Goal: Information Seeking & Learning: Learn about a topic

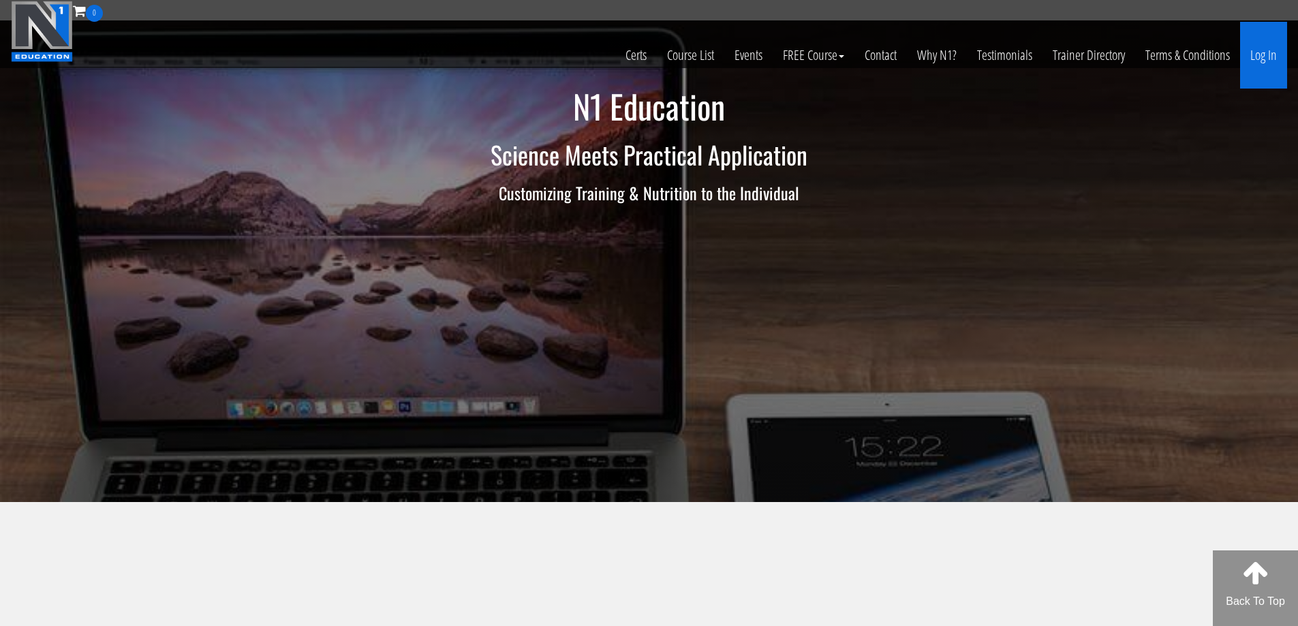
click at [1257, 66] on link "Log In" at bounding box center [1263, 55] width 47 height 67
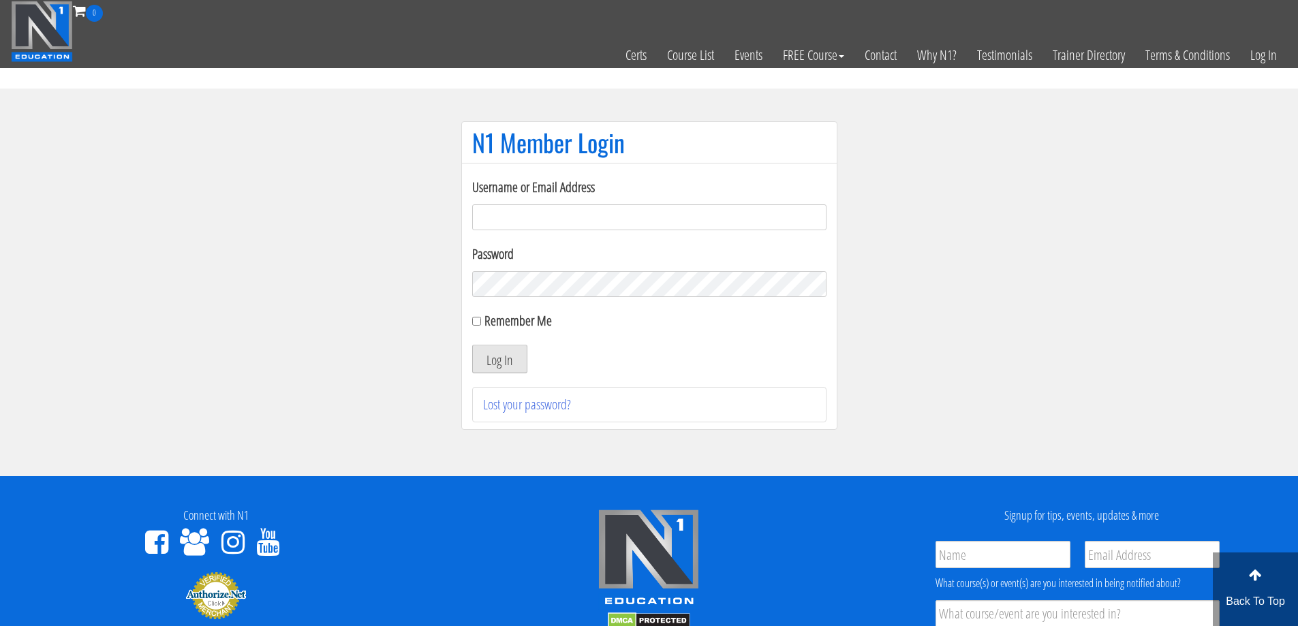
type input "nessab2013@gmail.com"
click at [513, 364] on button "Log In" at bounding box center [499, 359] width 55 height 29
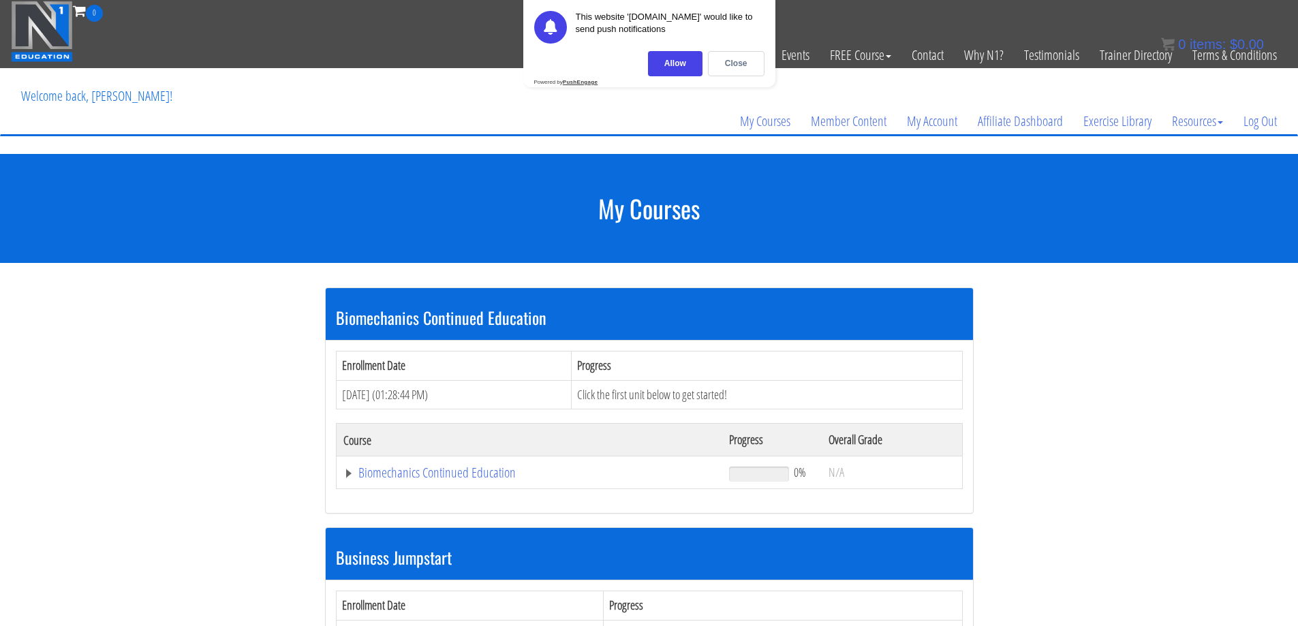
click at [745, 60] on div "Close" at bounding box center [736, 63] width 57 height 25
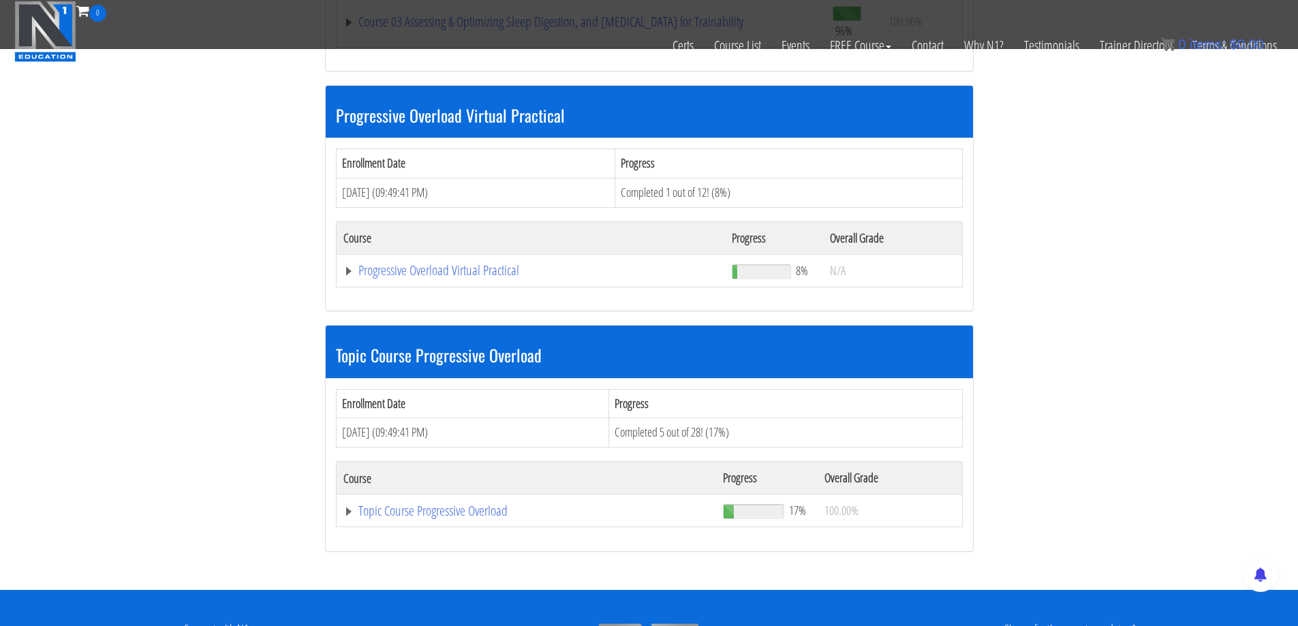
scroll to position [1430, 0]
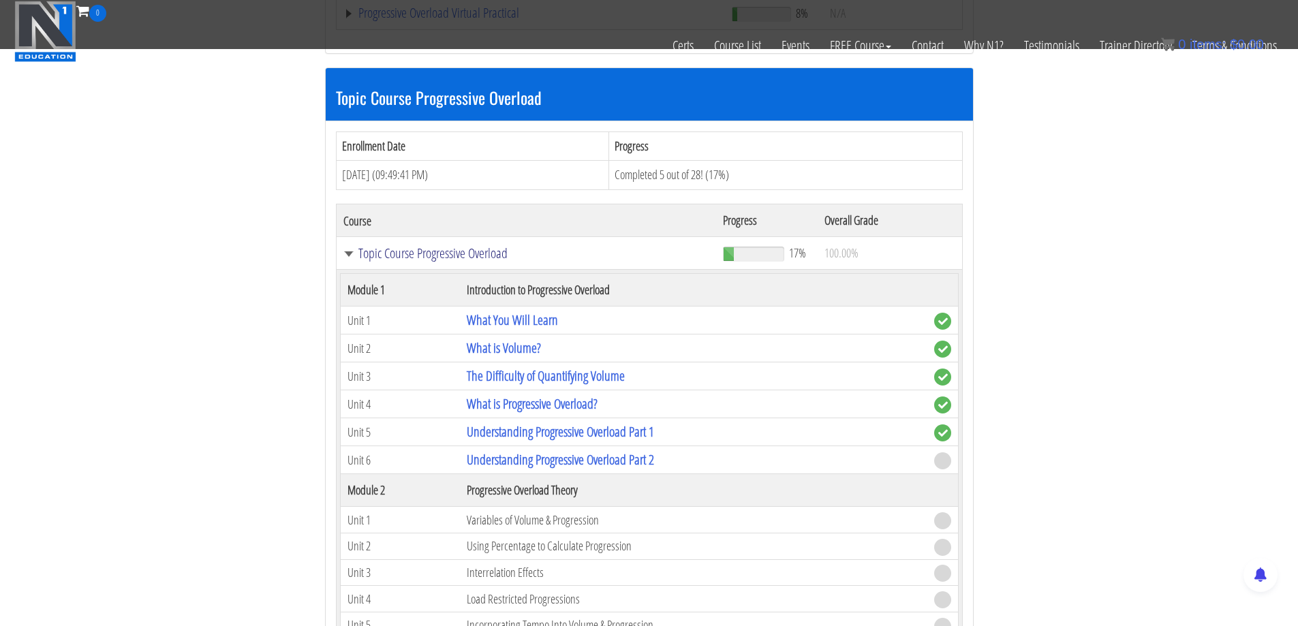
scroll to position [1703, 0]
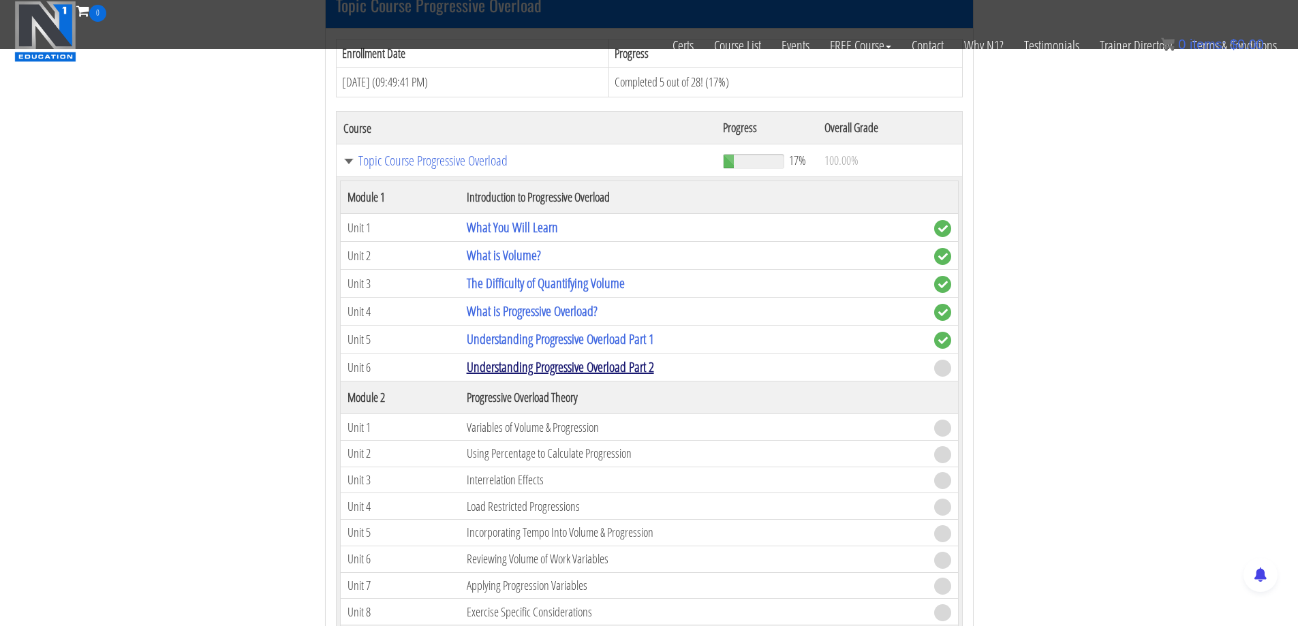
click at [571, 364] on link "Understanding Progressive Overload Part 2" at bounding box center [560, 367] width 187 height 18
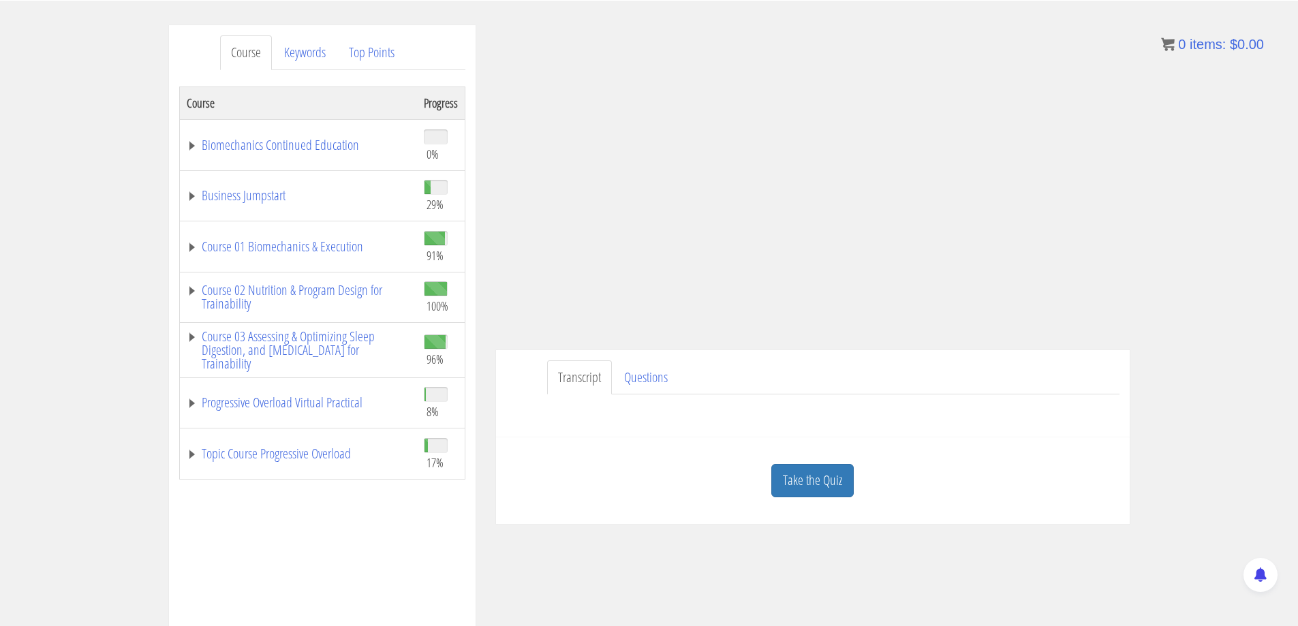
scroll to position [155, 0]
click at [1205, 303] on div "Course Keywords Top Points Course Progress Biomechanics Continued Education 0% …" at bounding box center [649, 408] width 1298 height 770
click at [1180, 299] on div "Course Keywords Top Points Course Progress Biomechanics Continued Education 0% …" at bounding box center [649, 408] width 1298 height 770
click at [819, 486] on link "Take the Quiz" at bounding box center [812, 478] width 82 height 33
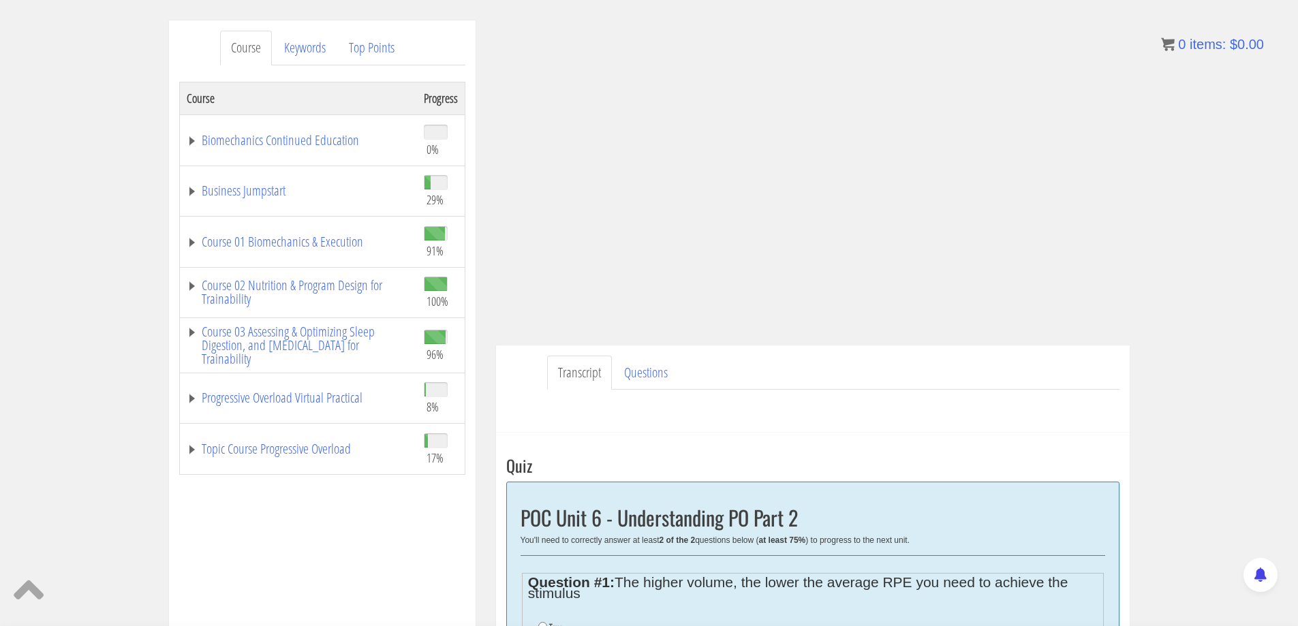
scroll to position [496, 0]
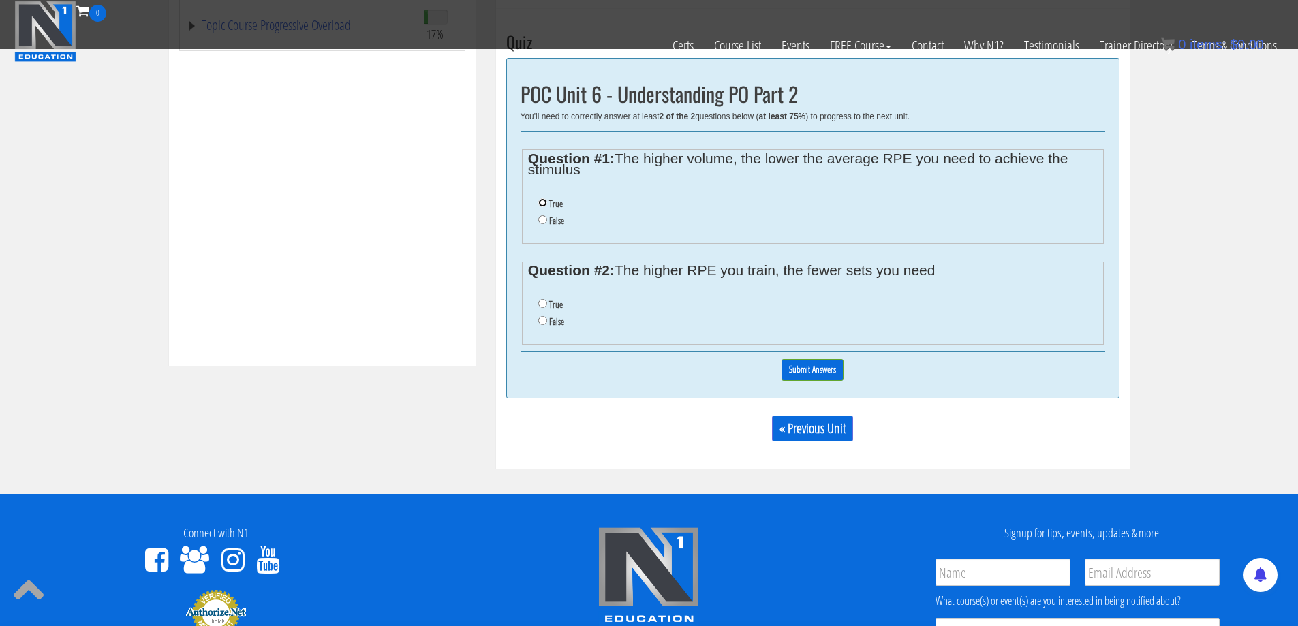
click at [540, 202] on input "True" at bounding box center [542, 202] width 9 height 9
radio input "true"
click at [534, 298] on ul "True False" at bounding box center [812, 313] width 569 height 48
click at [541, 300] on input "True" at bounding box center [542, 303] width 9 height 9
radio input "true"
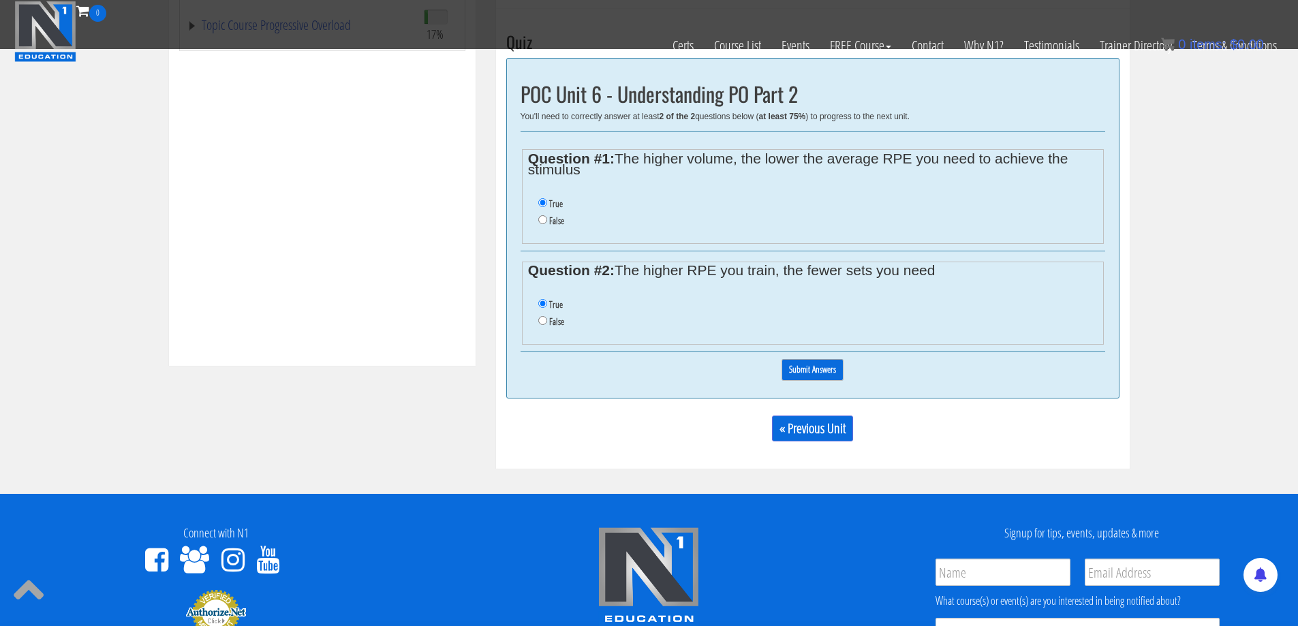
click at [838, 371] on input "Submit Answers" at bounding box center [812, 369] width 62 height 21
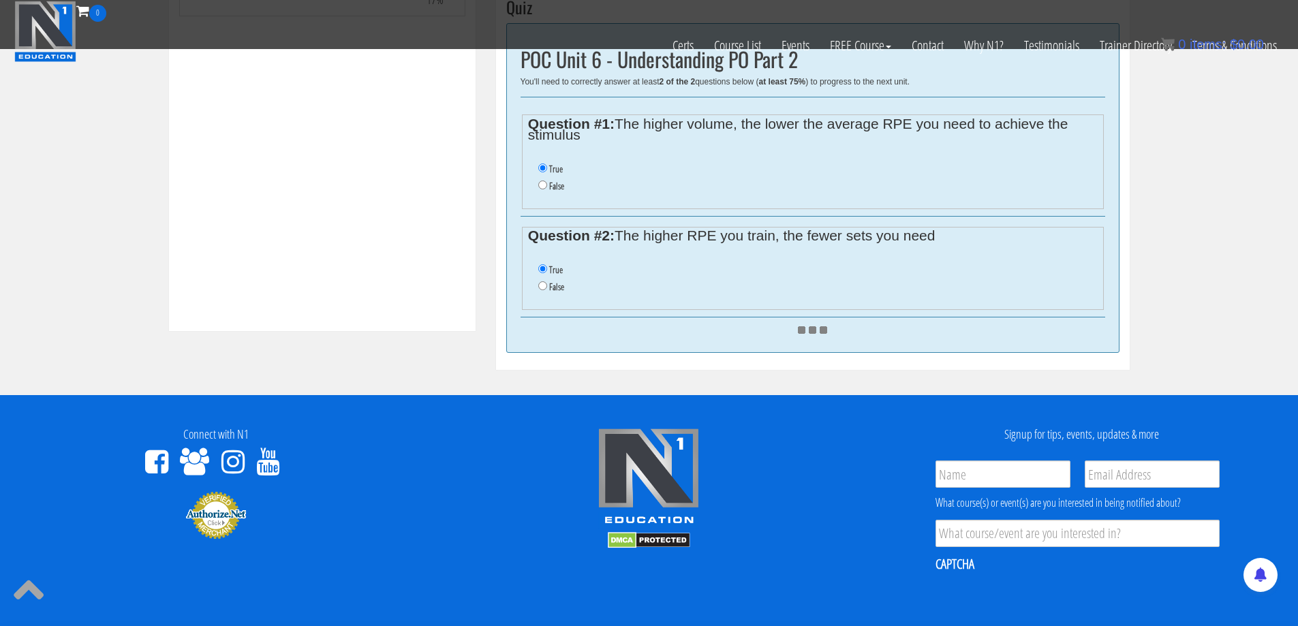
scroll to position [564, 0]
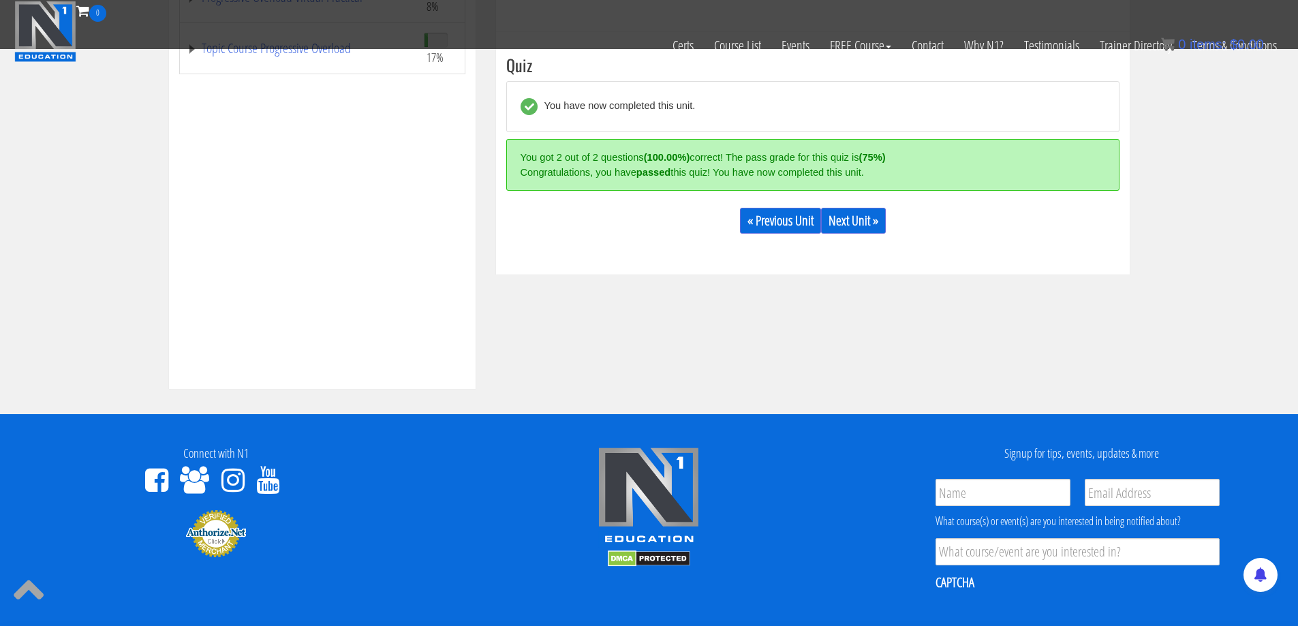
scroll to position [486, 0]
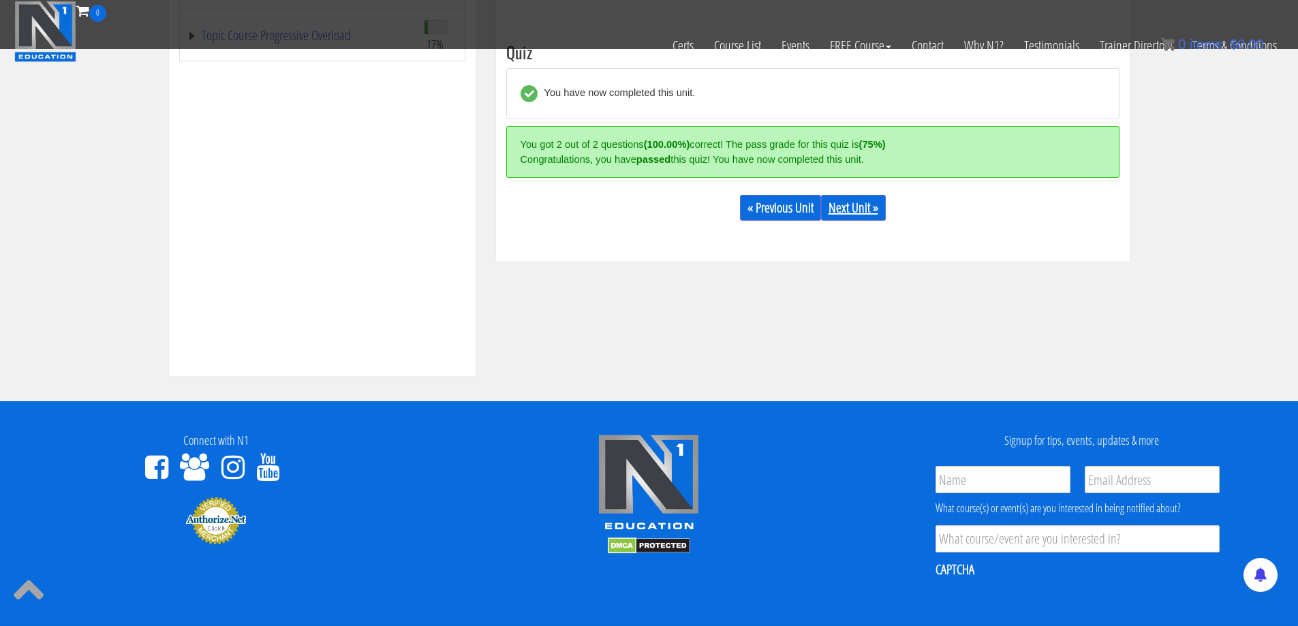
click at [852, 215] on link "Next Unit »" at bounding box center [853, 208] width 65 height 26
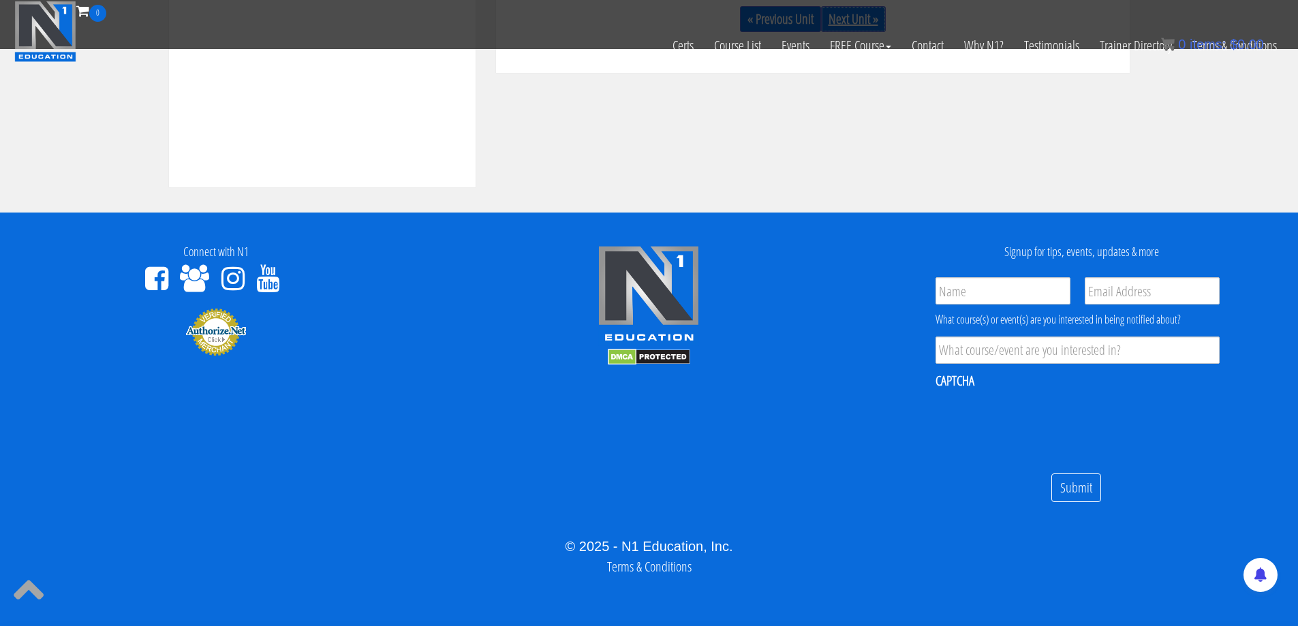
scroll to position [406, 0]
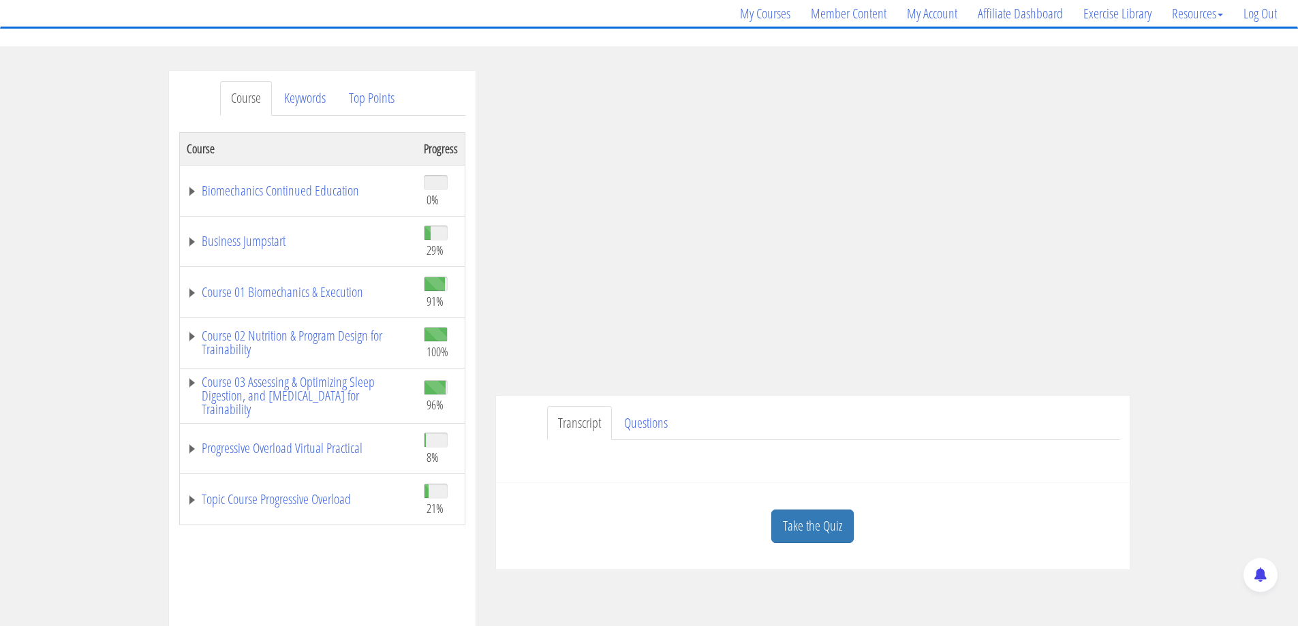
scroll to position [74, 0]
